Goal: Information Seeking & Learning: Learn about a topic

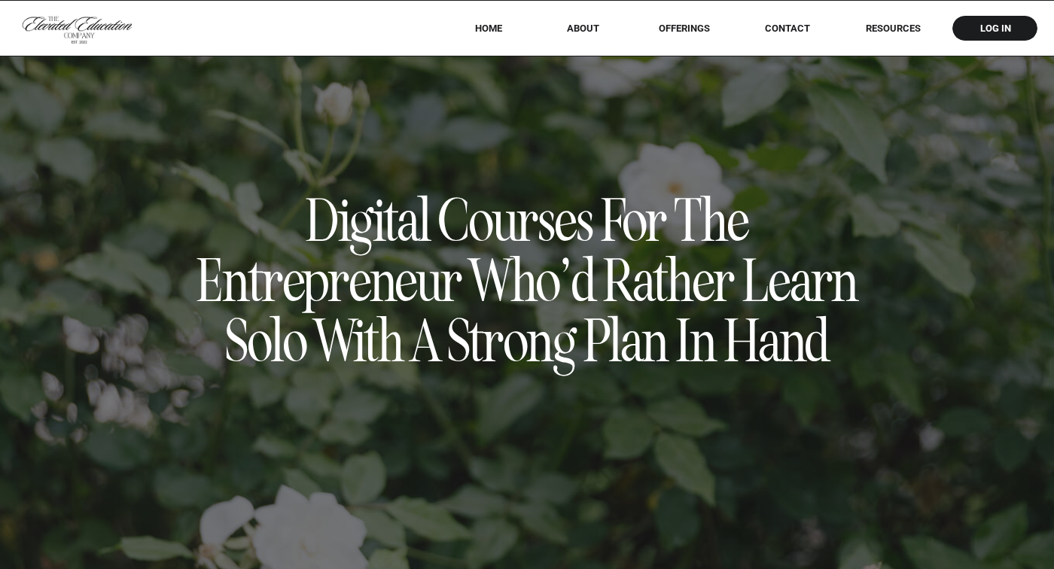
click at [679, 28] on nav "offerings" at bounding box center [684, 28] width 94 height 11
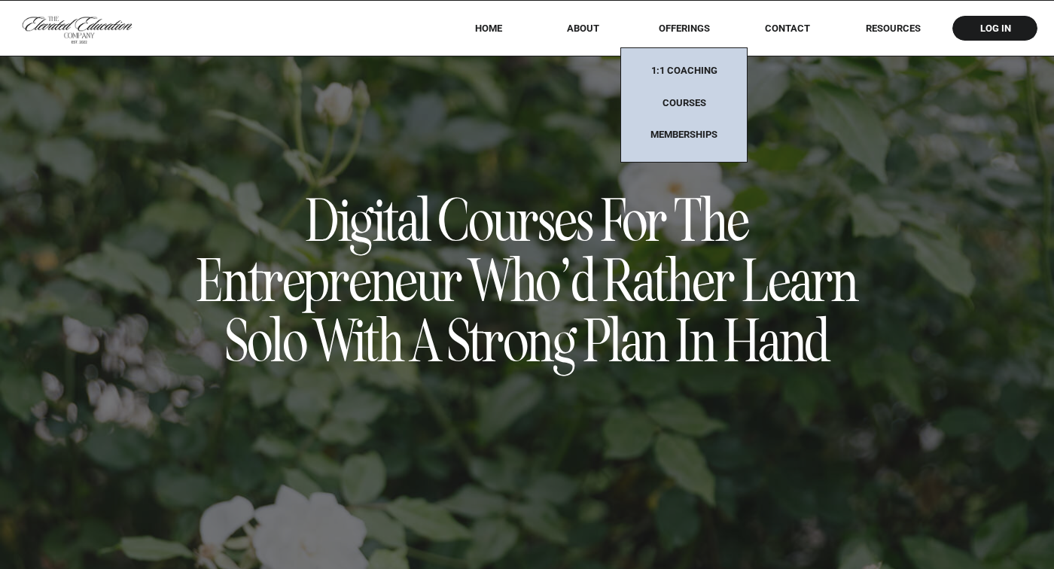
click at [682, 129] on nav "Memberships" at bounding box center [684, 135] width 94 height 13
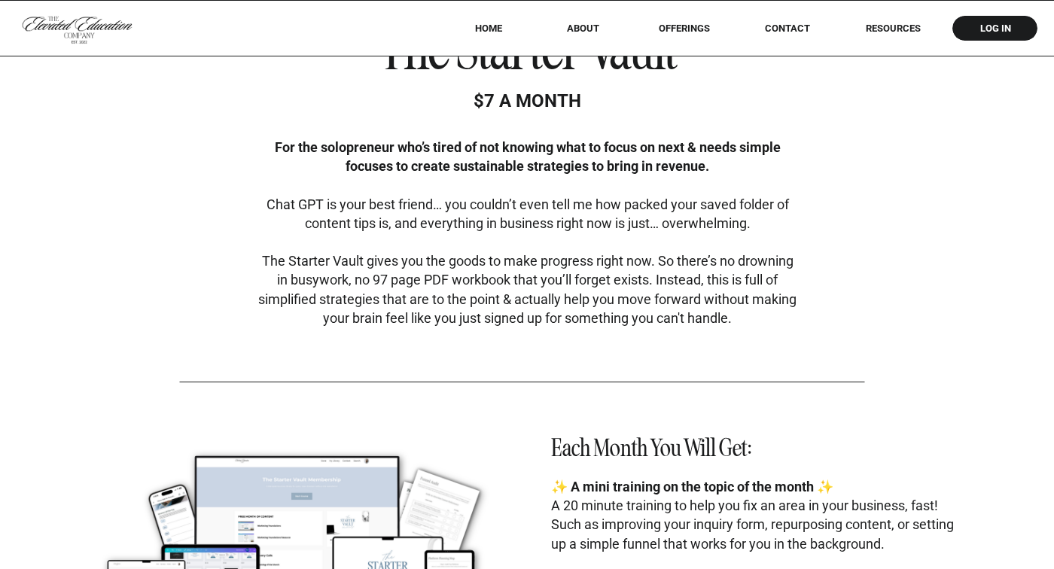
scroll to position [3701, 0]
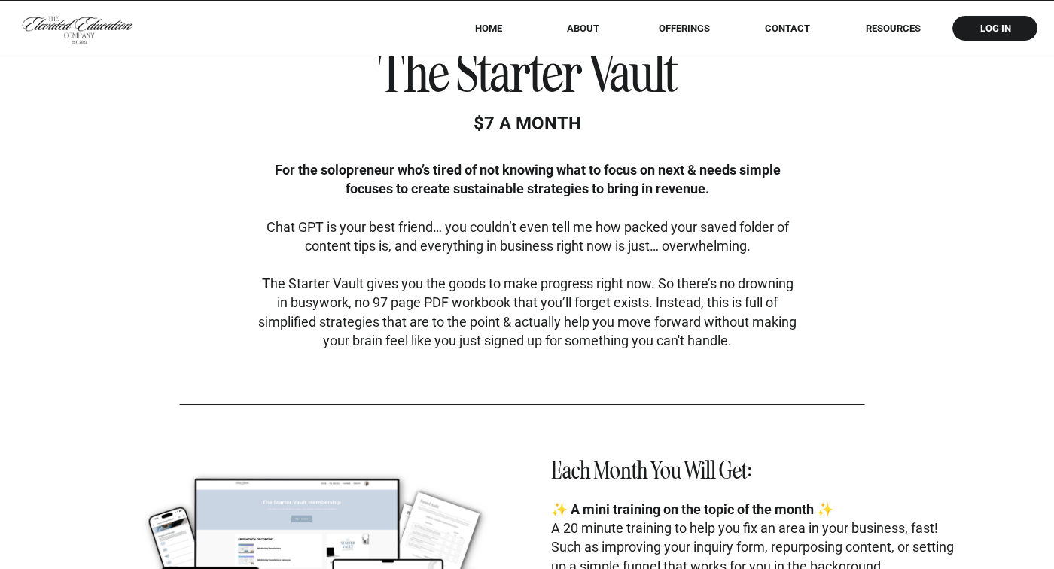
click at [545, 171] on b "For the solopreneur who’s tired of not knowing what to focus on next & needs si…" at bounding box center [528, 179] width 506 height 35
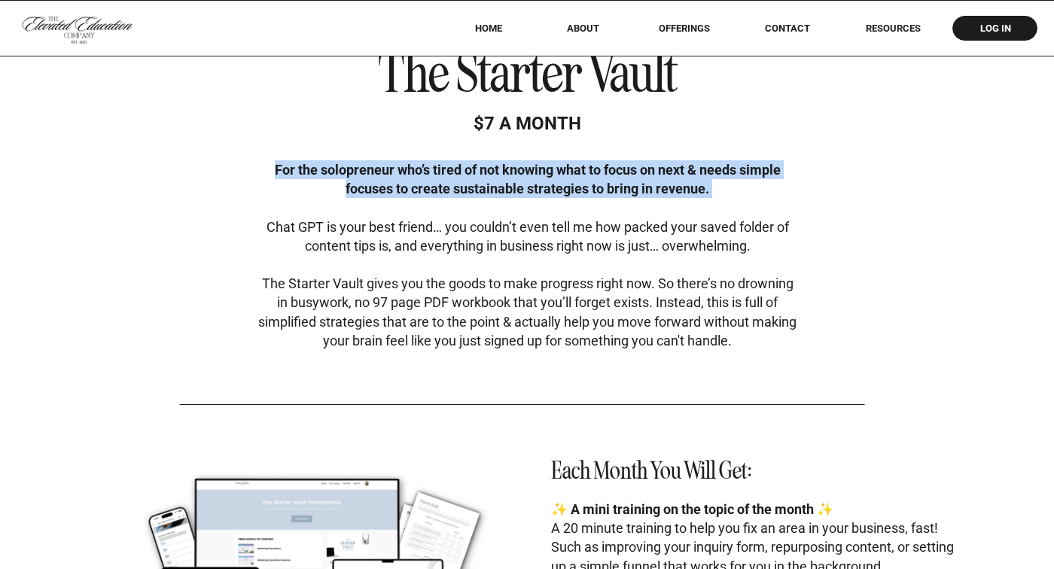
copy b "For the solopreneur who’s tired of not knowing what to focus on next & needs si…"
